Goal: Check status: Check status

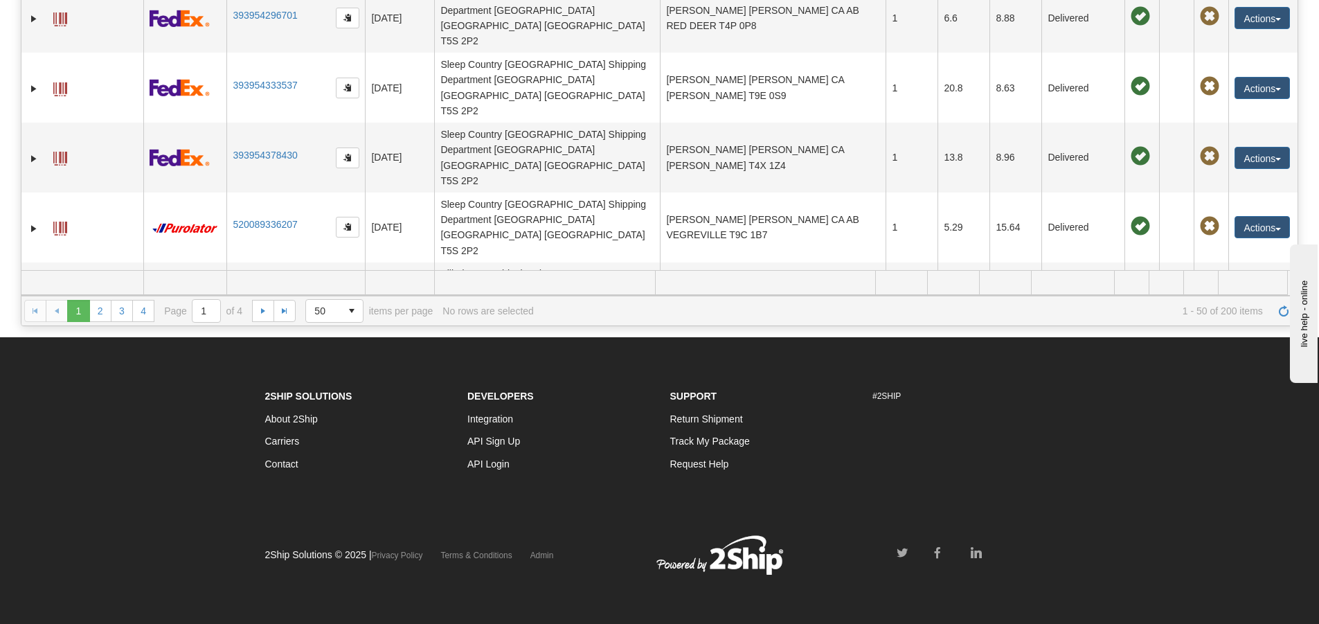
scroll to position [1231, 0]
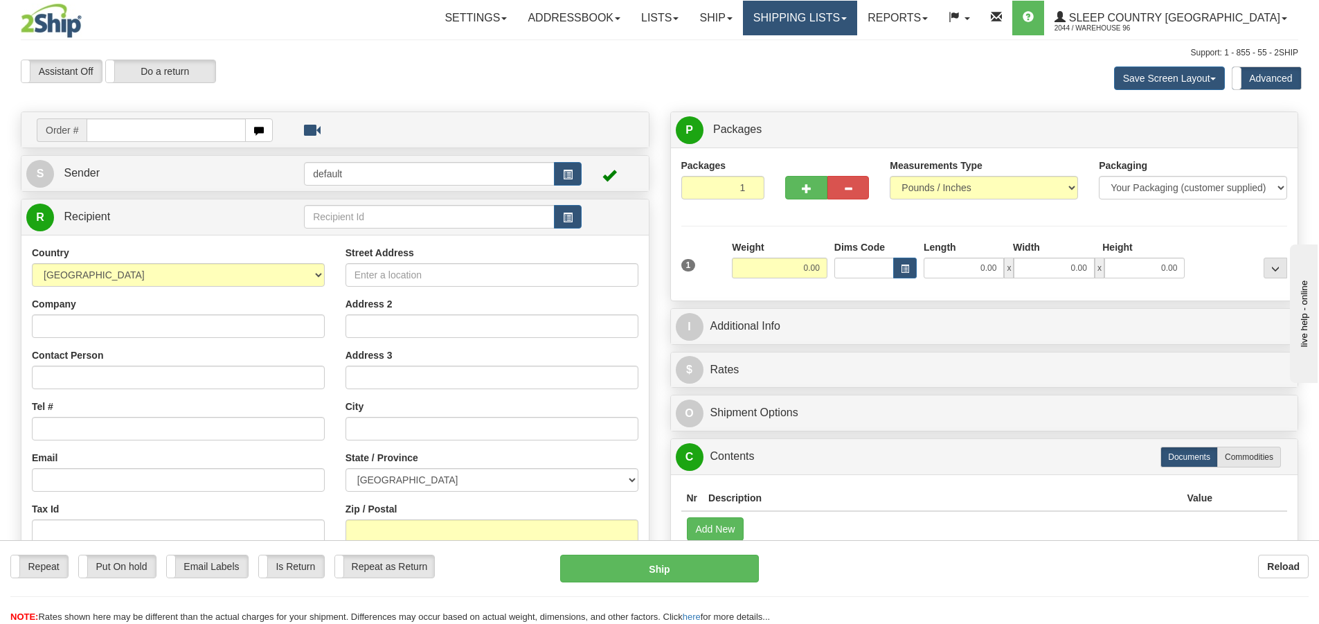
click at [857, 8] on link "Shipping lists" at bounding box center [800, 18] width 114 height 35
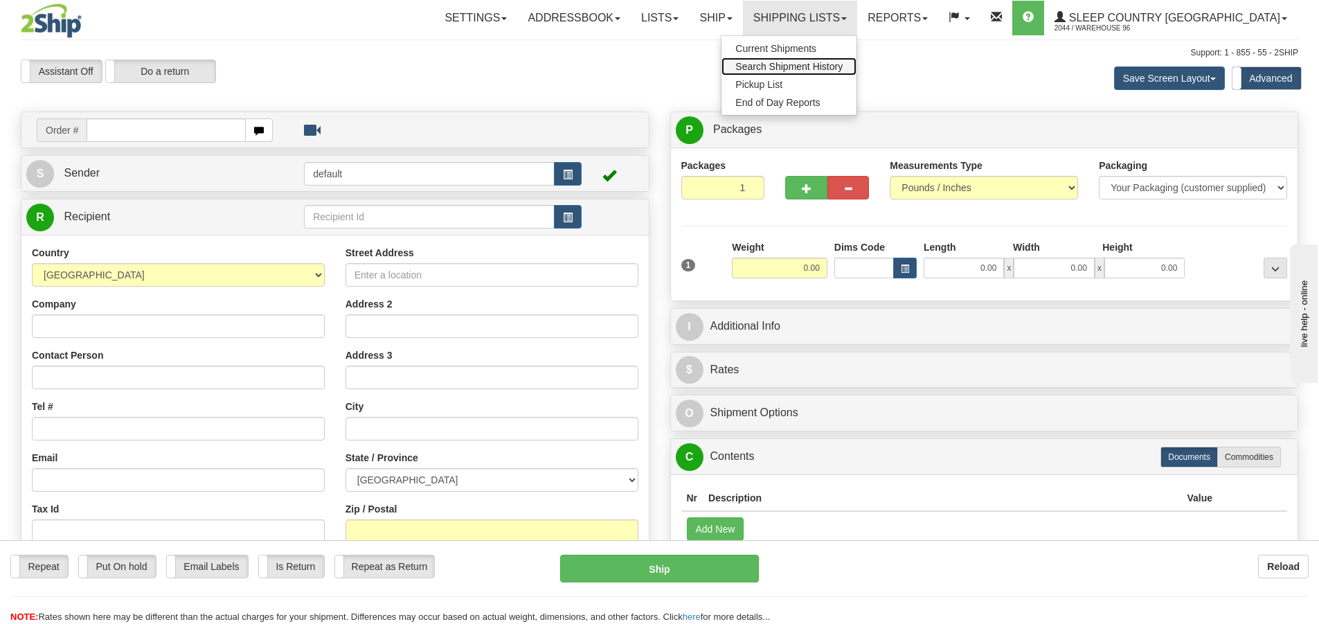
click at [843, 62] on span "Search Shipment History" at bounding box center [789, 66] width 107 height 11
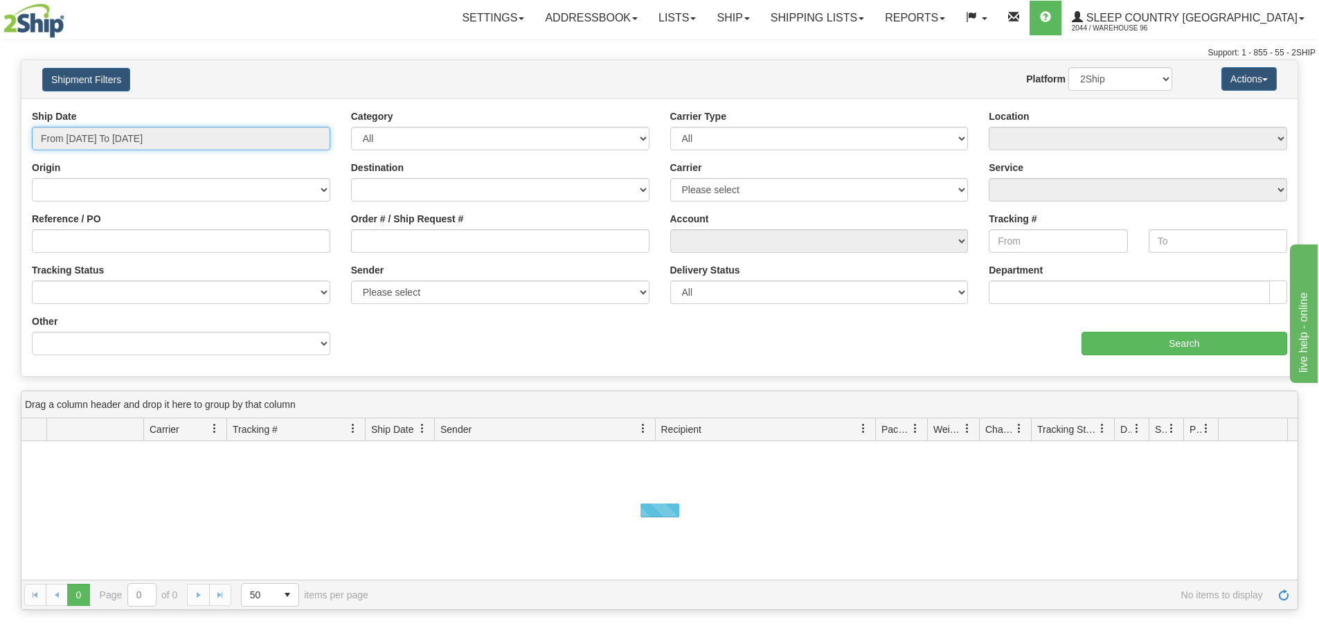
click at [187, 129] on input "From 10/08/2025 To 10/09/2025" at bounding box center [181, 139] width 299 height 24
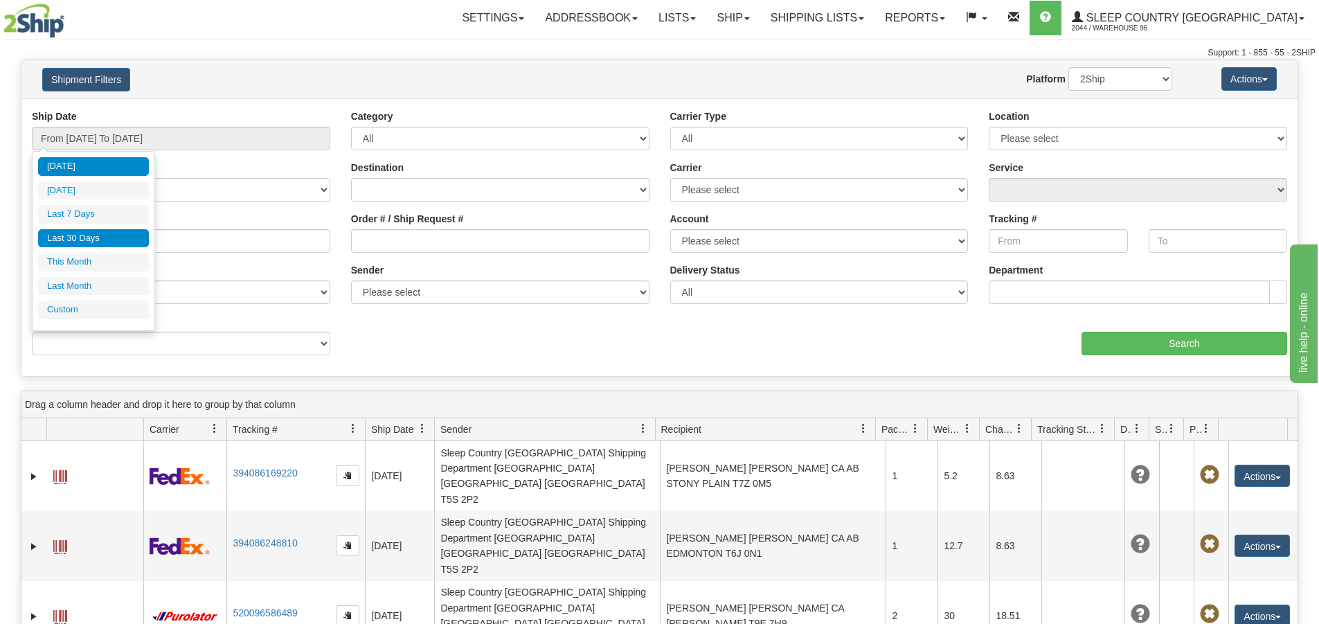
click at [105, 240] on li "Last 30 Days" at bounding box center [93, 238] width 111 height 19
type input "From [DATE] To [DATE]"
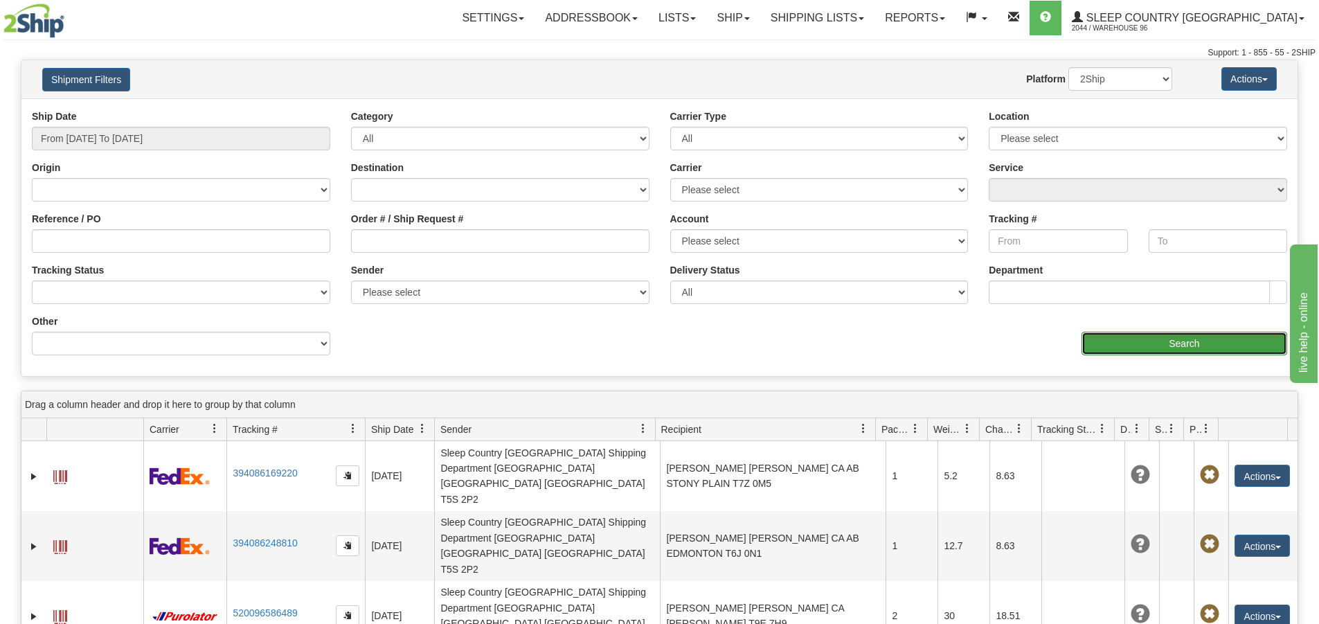
click at [1186, 336] on input "Search" at bounding box center [1185, 344] width 206 height 24
